Goal: Navigation & Orientation: Find specific page/section

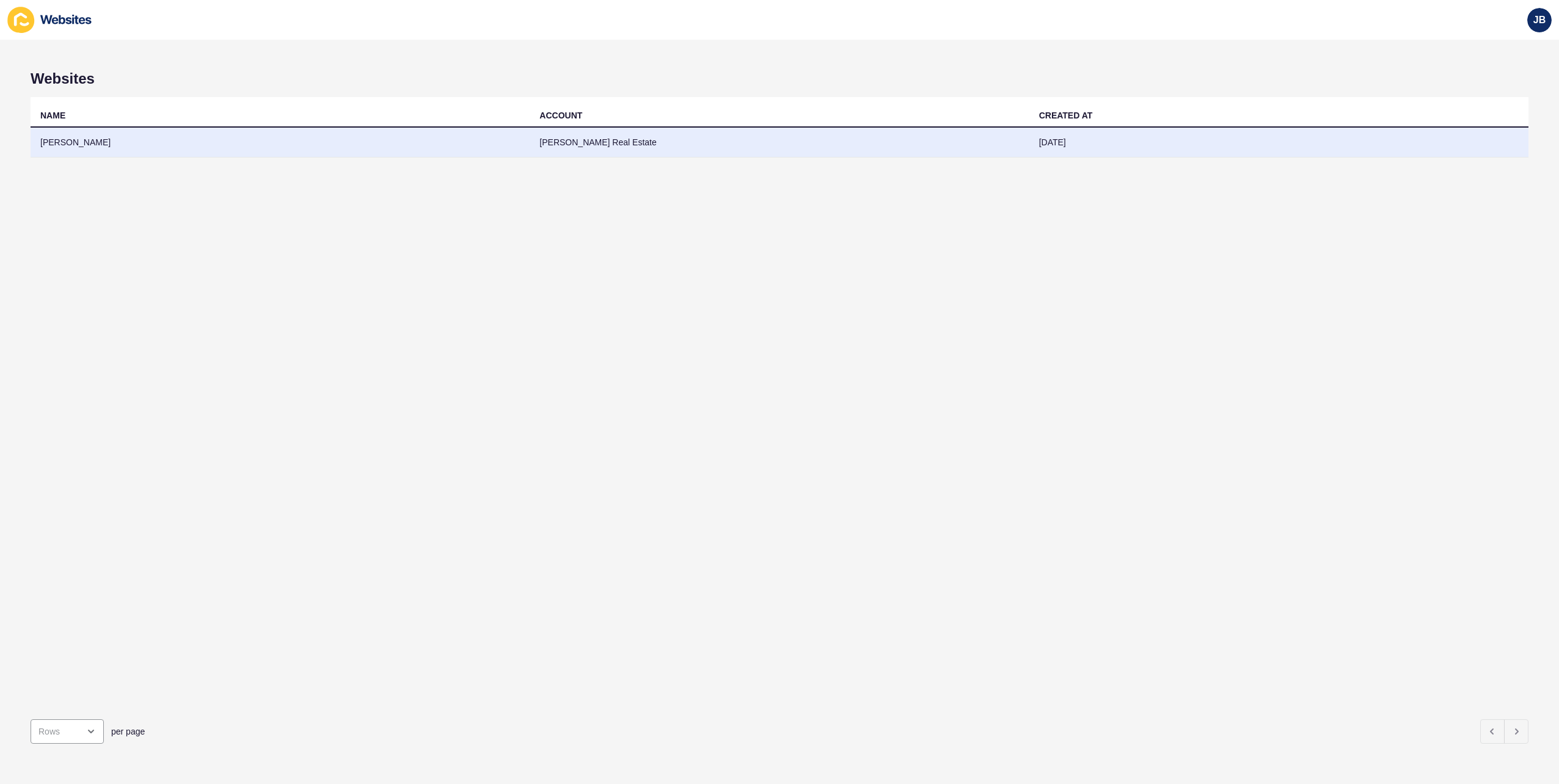
click at [74, 140] on td "[PERSON_NAME]" at bounding box center [280, 143] width 499 height 30
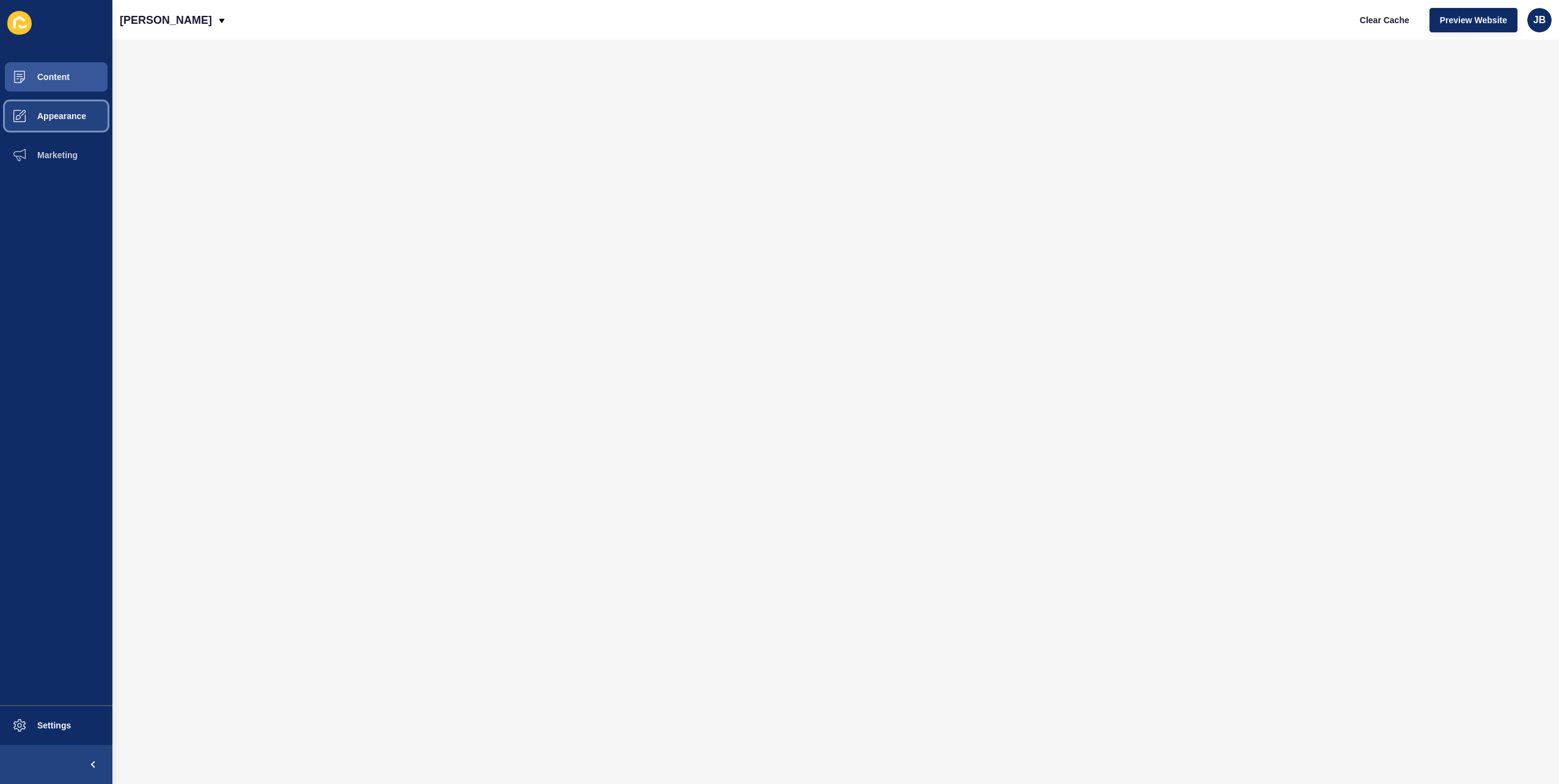
click at [71, 118] on span "Appearance" at bounding box center [42, 116] width 88 height 9
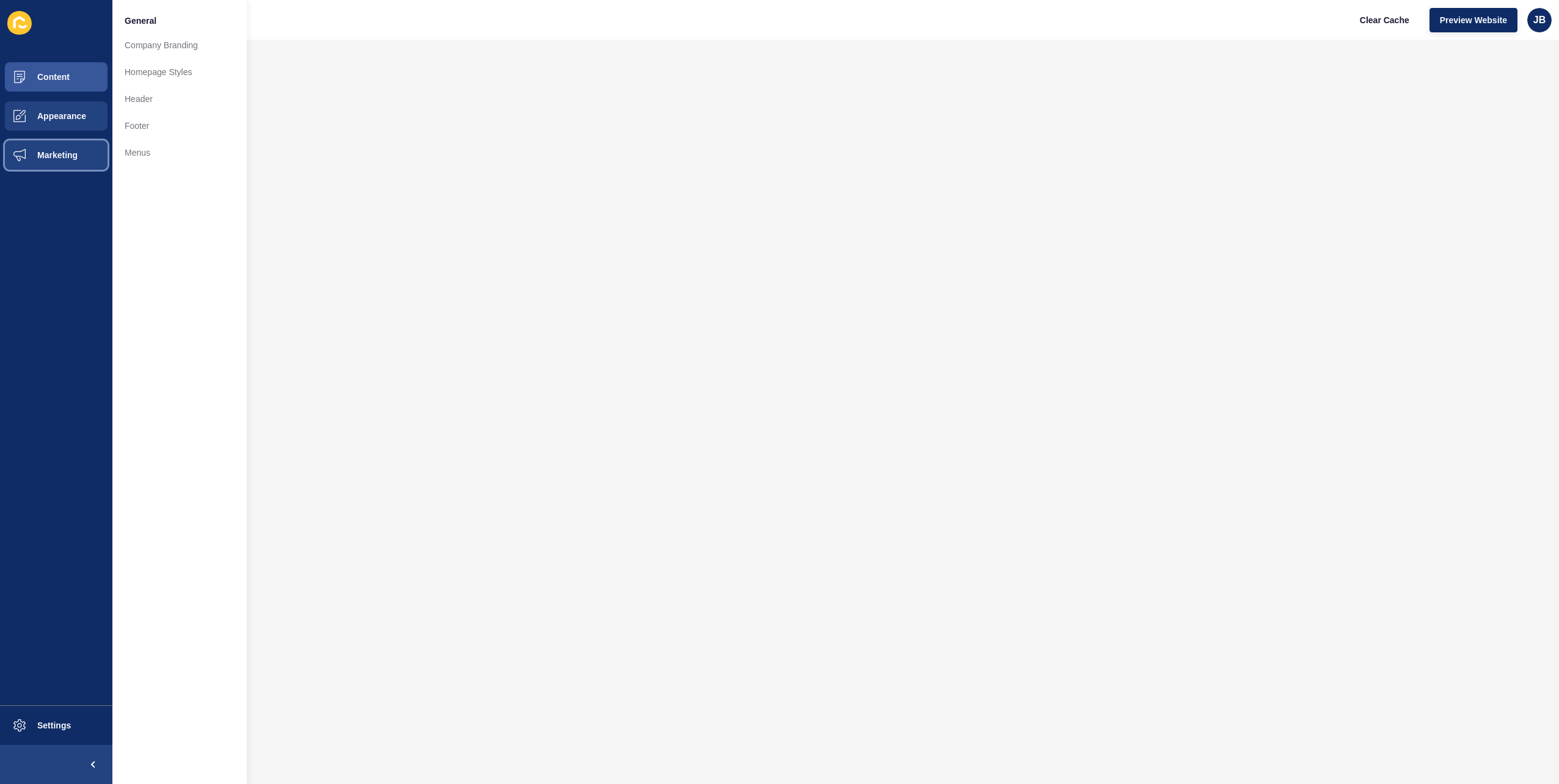
click at [71, 151] on span "Marketing" at bounding box center [38, 155] width 79 height 9
click at [76, 115] on span "Appearance" at bounding box center [42, 116] width 88 height 9
click at [61, 85] on button "Content" at bounding box center [56, 77] width 112 height 39
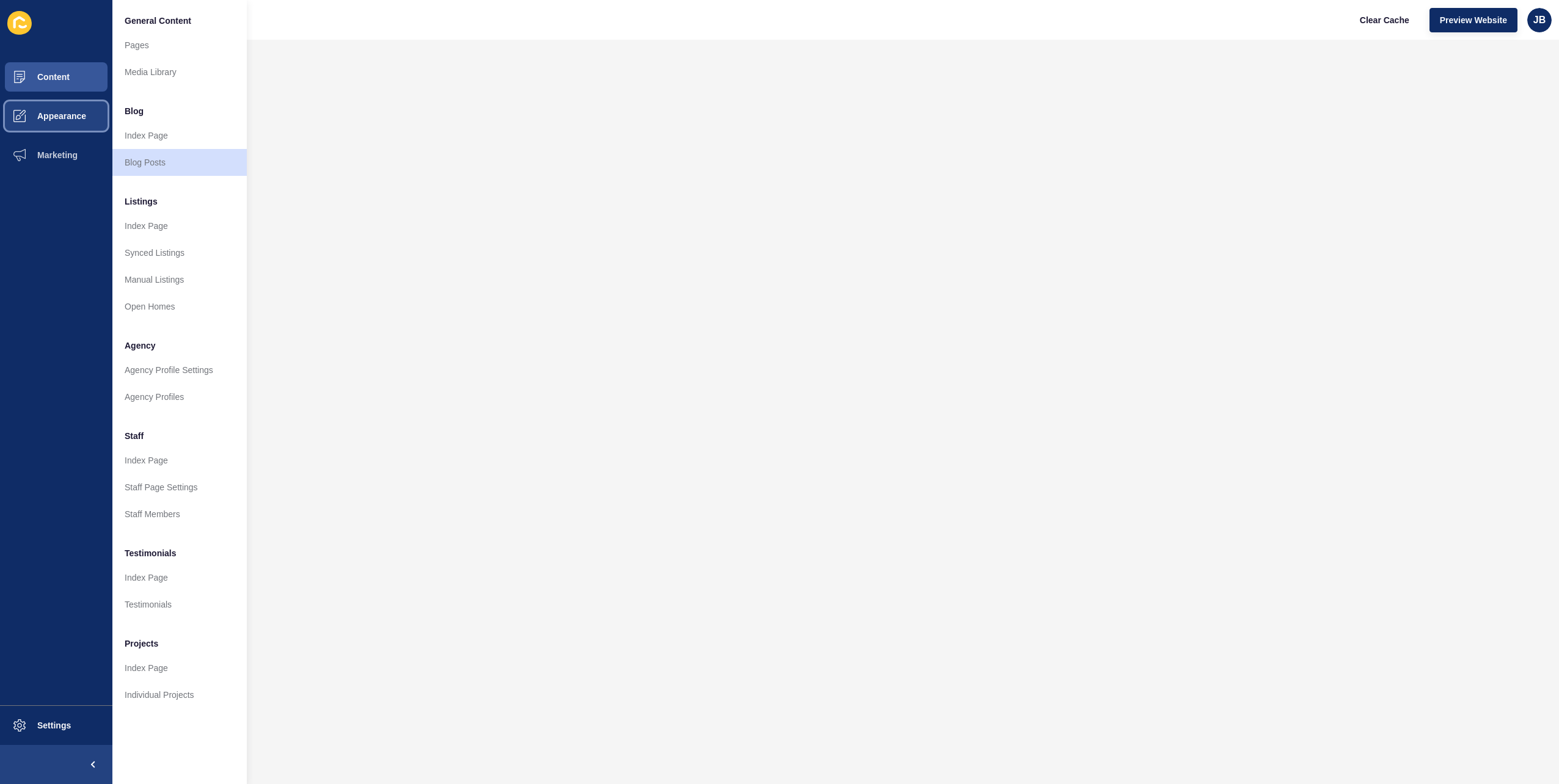
click at [40, 113] on span "Appearance" at bounding box center [42, 116] width 88 height 9
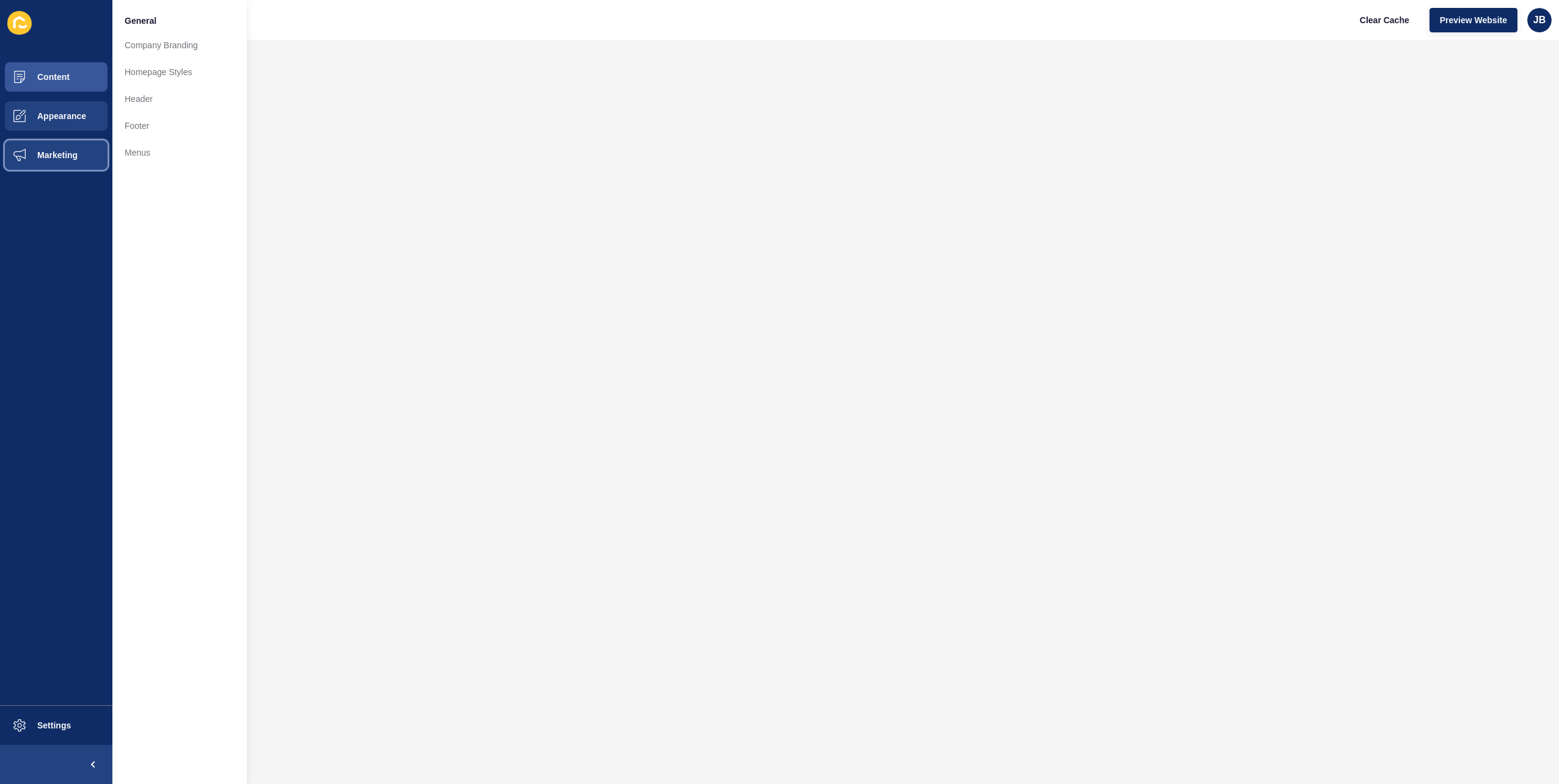
click at [37, 145] on span at bounding box center [20, 155] width 39 height 39
click at [55, 124] on button "Appearance" at bounding box center [56, 116] width 112 height 39
click at [59, 76] on span "Content" at bounding box center [34, 77] width 71 height 9
